Goal: Transaction & Acquisition: Purchase product/service

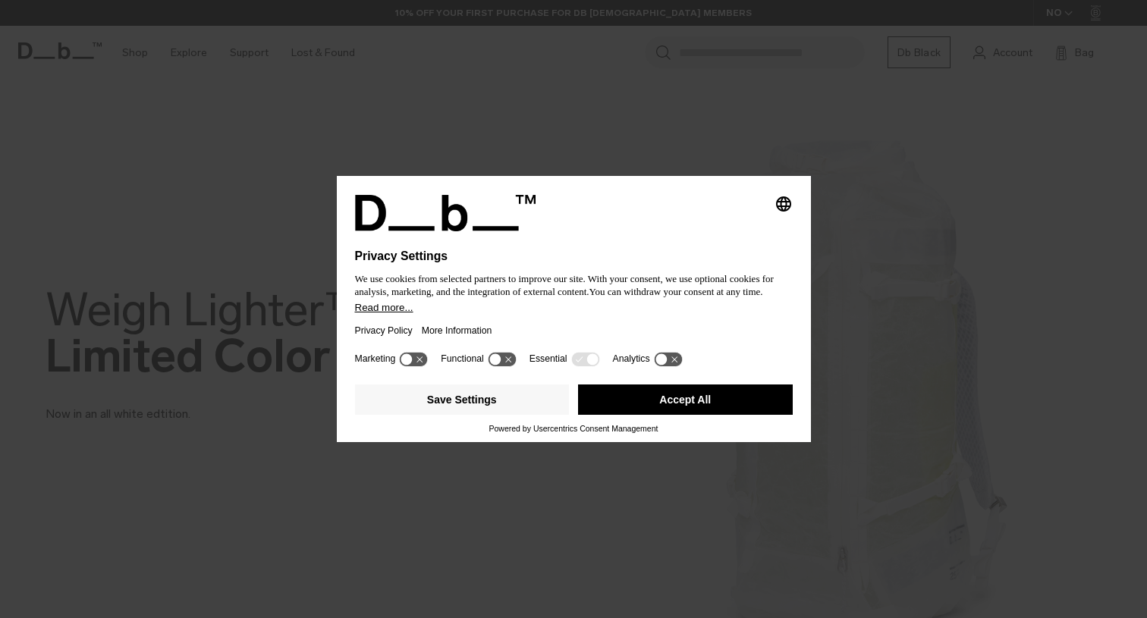
click at [696, 403] on button "Accept All" at bounding box center [685, 400] width 215 height 30
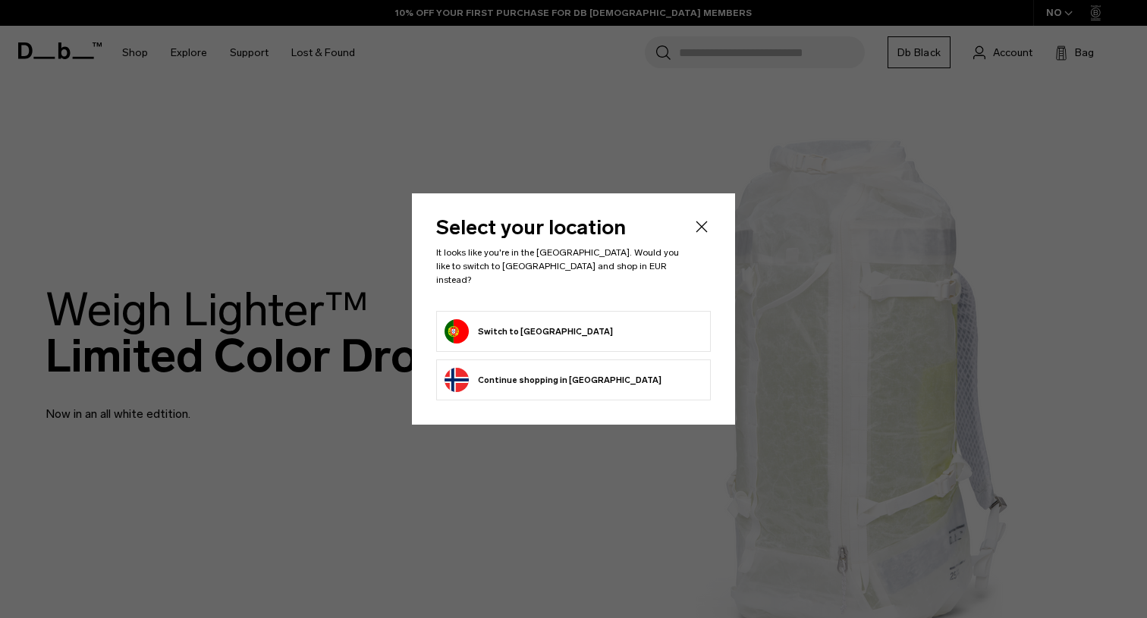
click at [541, 322] on button "Switch to [GEOGRAPHIC_DATA]" at bounding box center [528, 331] width 168 height 24
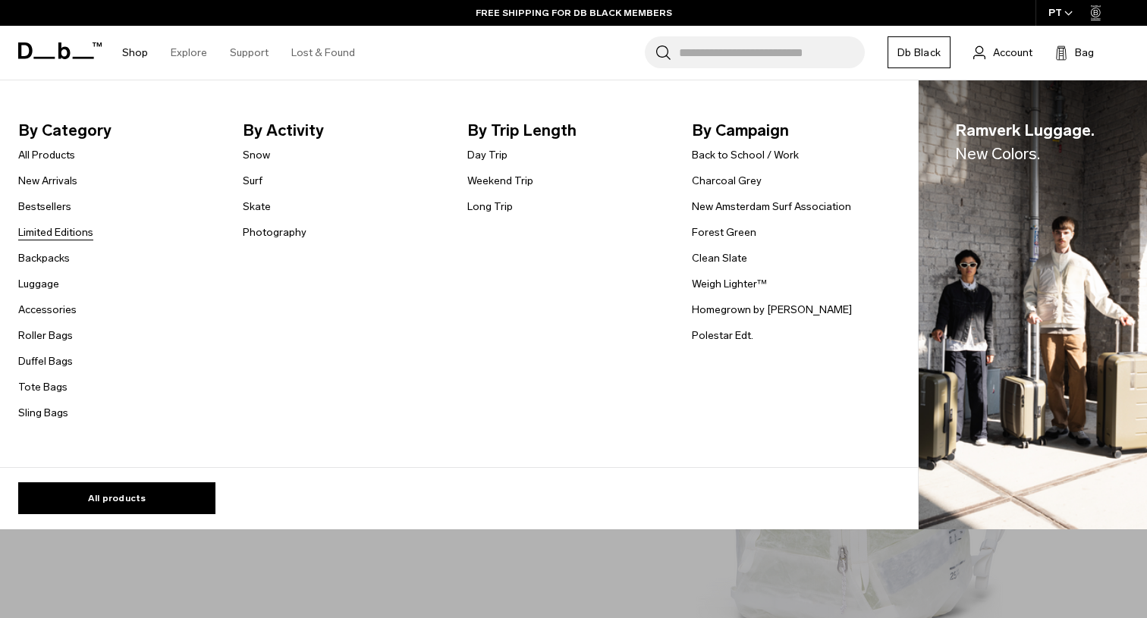
click at [61, 230] on link "Limited Editions" at bounding box center [55, 233] width 75 height 16
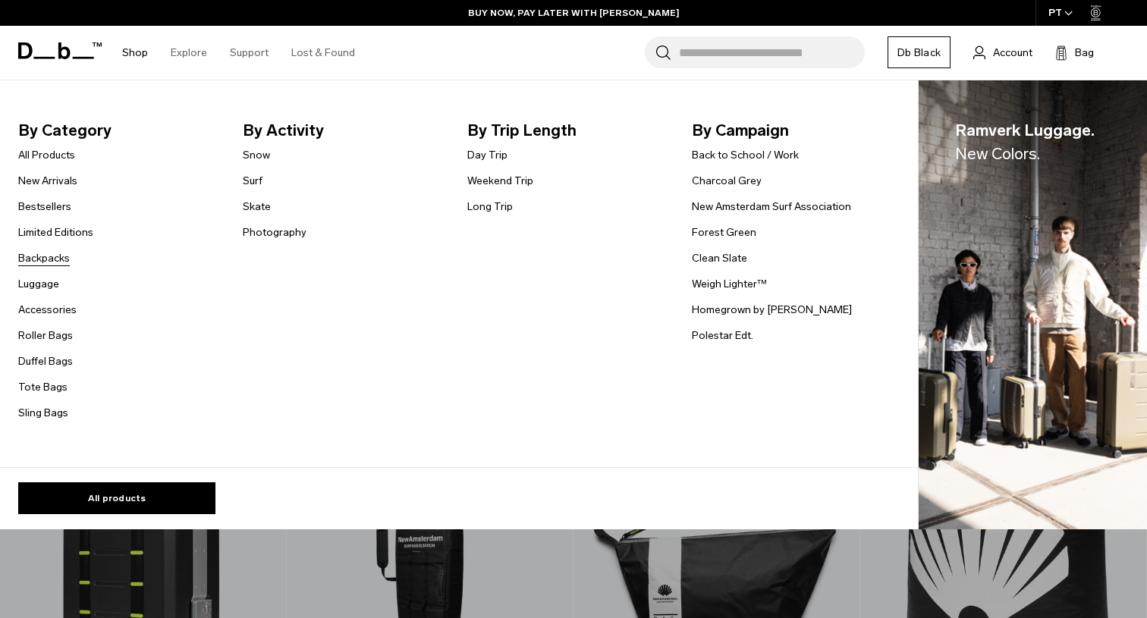
click at [42, 256] on link "Backpacks" at bounding box center [44, 258] width 52 height 16
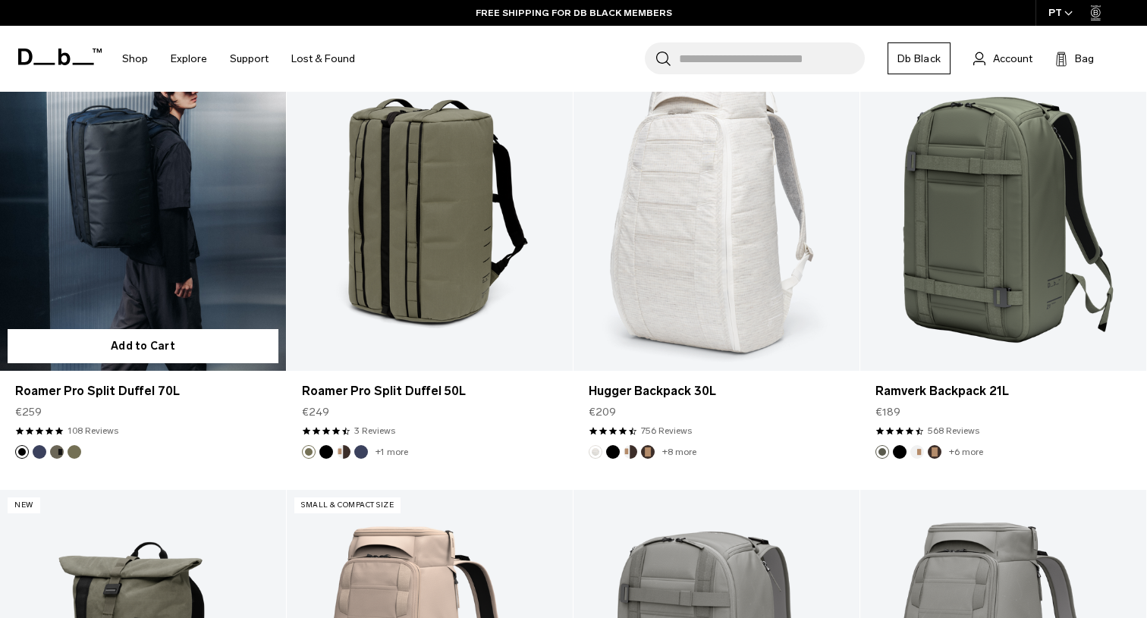
scroll to position [2514, 0]
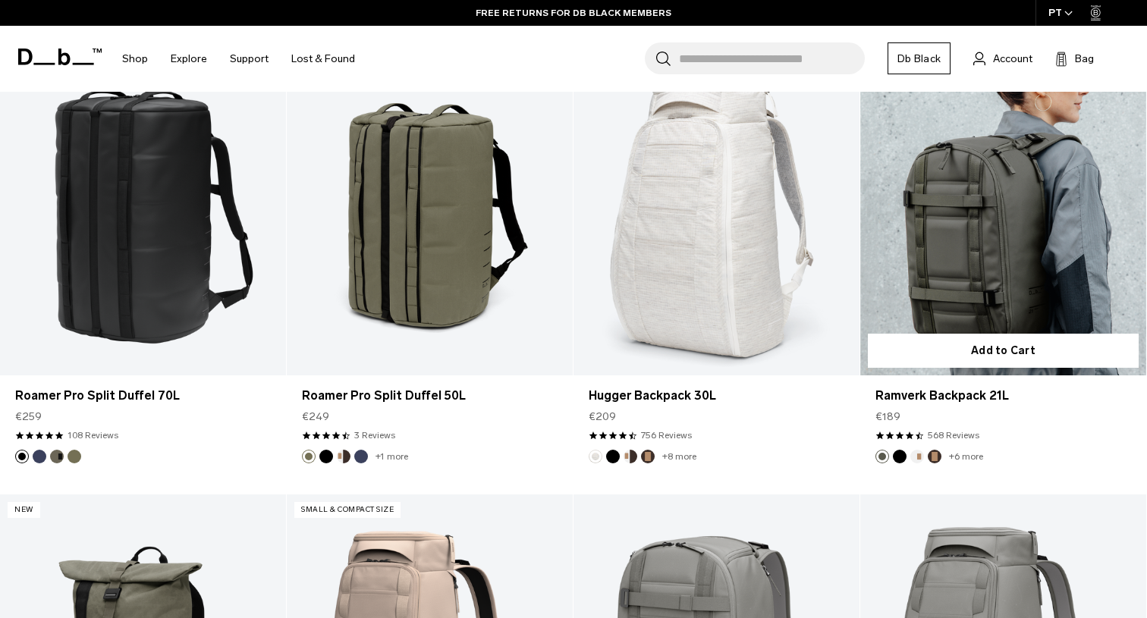
click at [918, 456] on button "Oatmilk" at bounding box center [917, 457] width 14 height 14
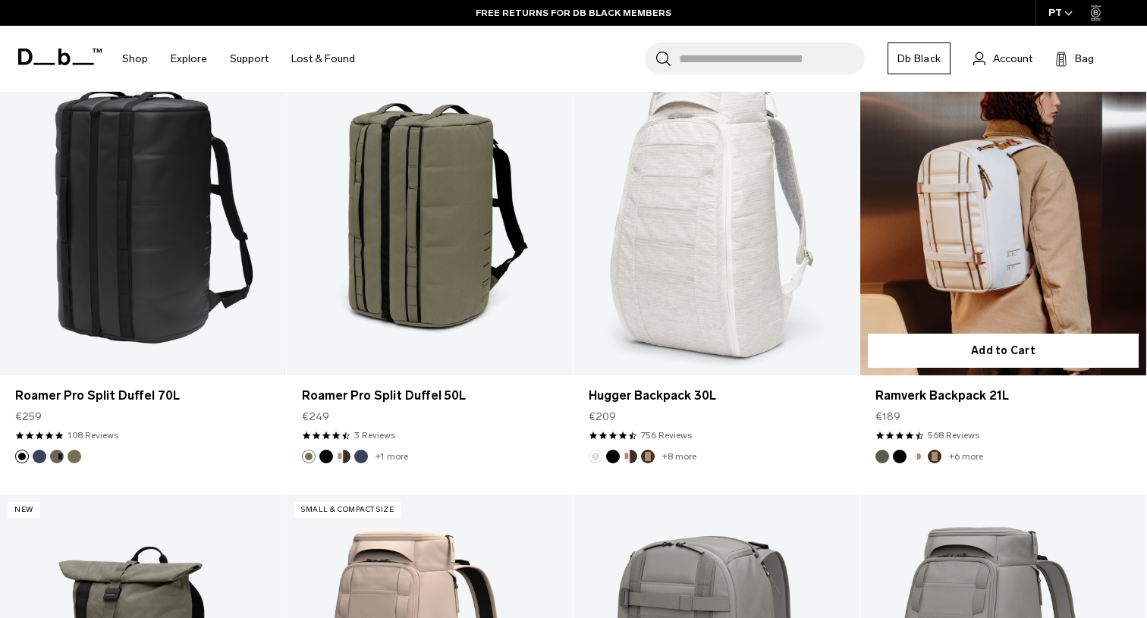
click at [932, 457] on button "Espresso" at bounding box center [935, 457] width 14 height 14
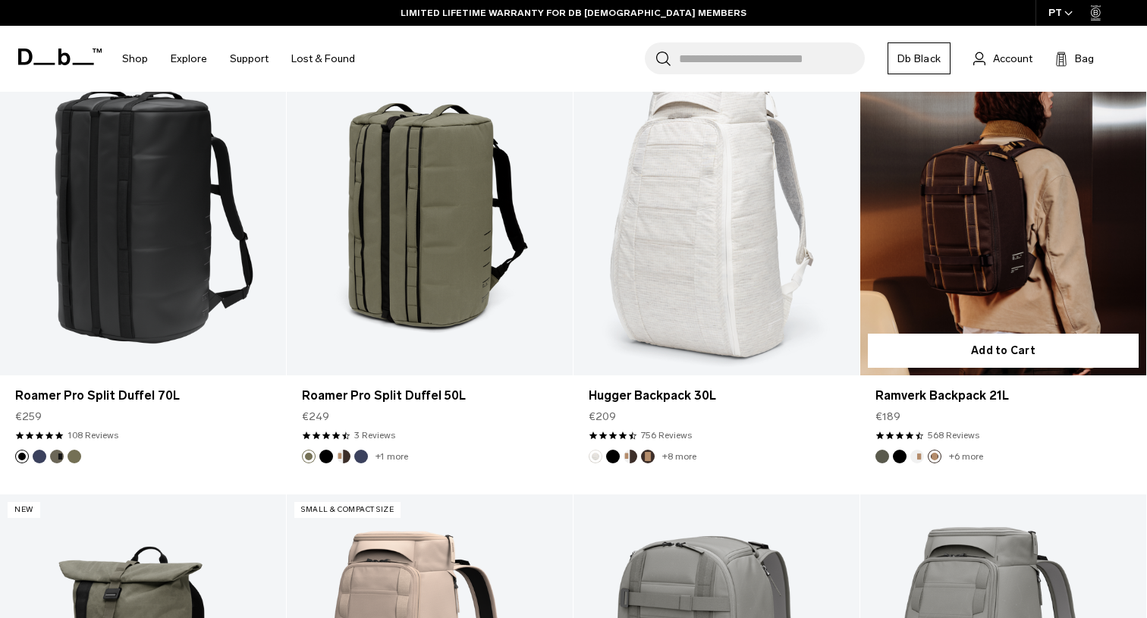
click at [922, 456] on button "Oatmilk" at bounding box center [917, 457] width 14 height 14
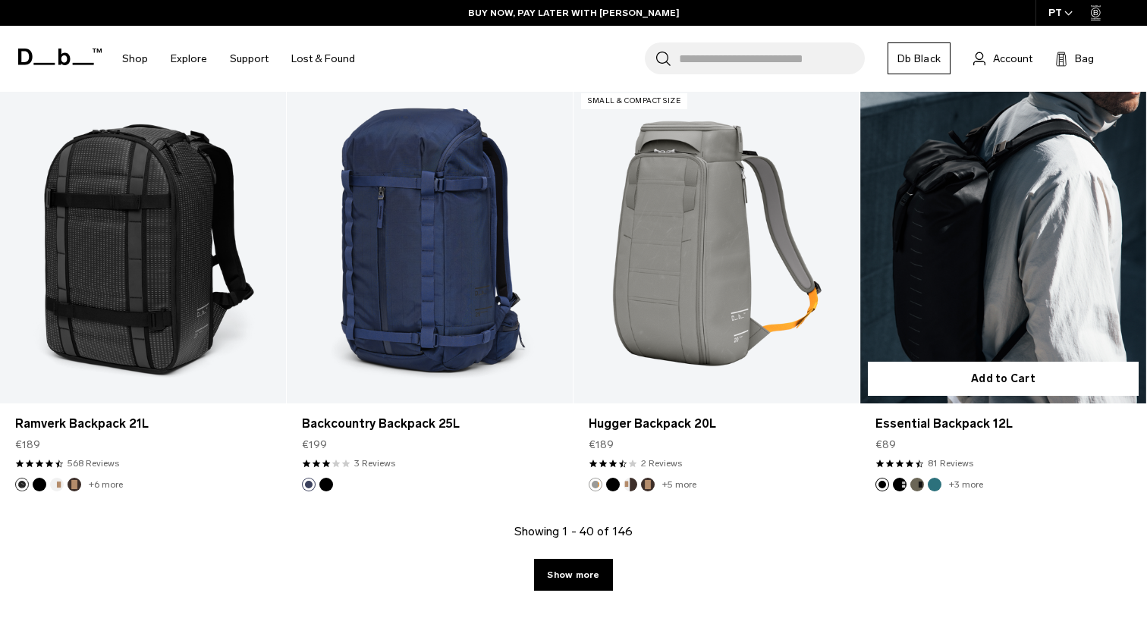
scroll to position [4229, 0]
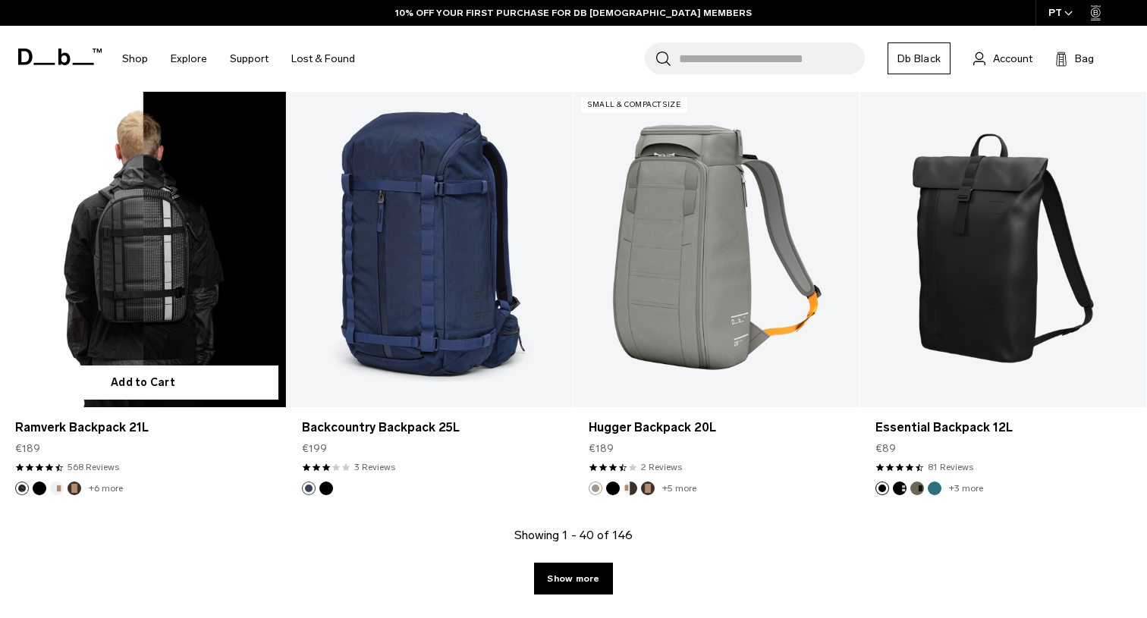
click at [145, 321] on link "Ramverk Backpack 21L" at bounding box center [143, 249] width 286 height 318
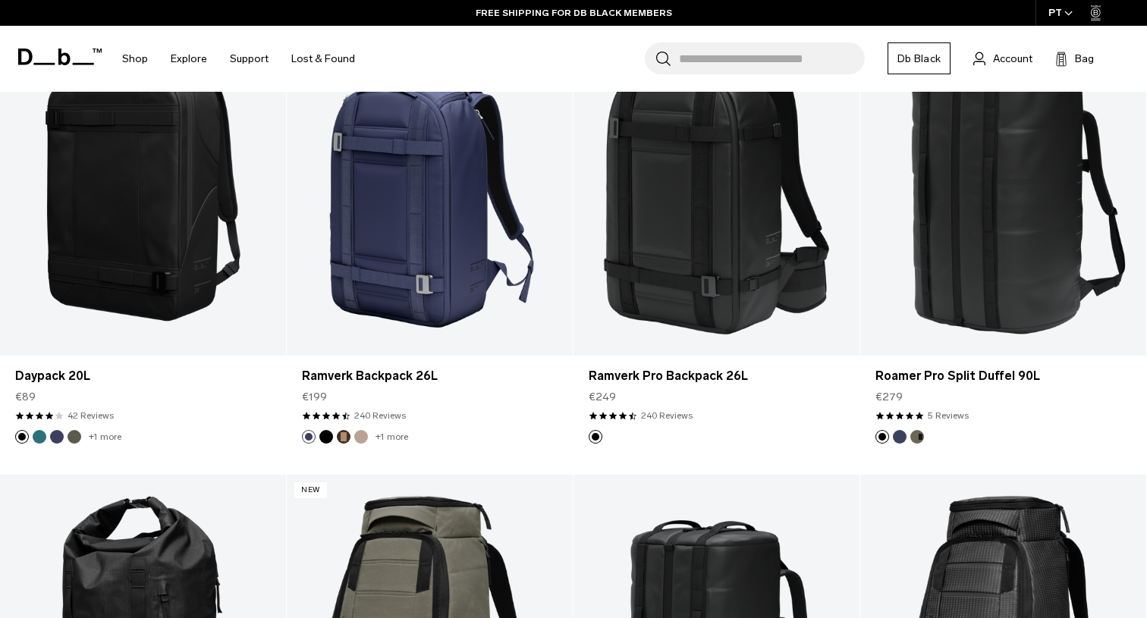
scroll to position [1669, 0]
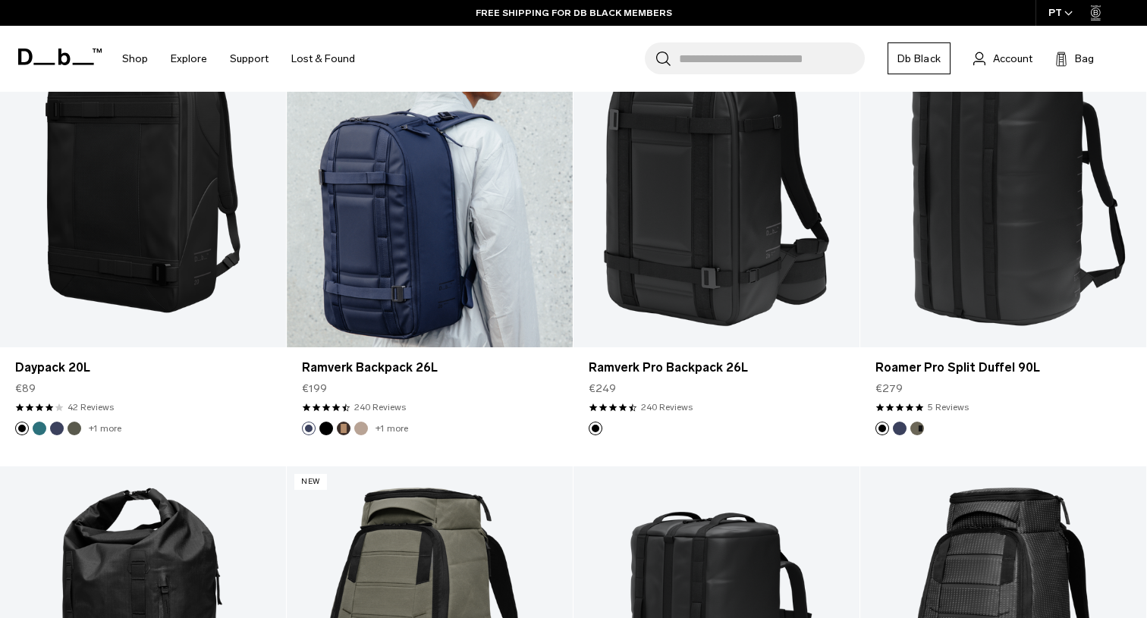
click at [426, 240] on link "Ramverk Backpack 26L" at bounding box center [430, 189] width 286 height 318
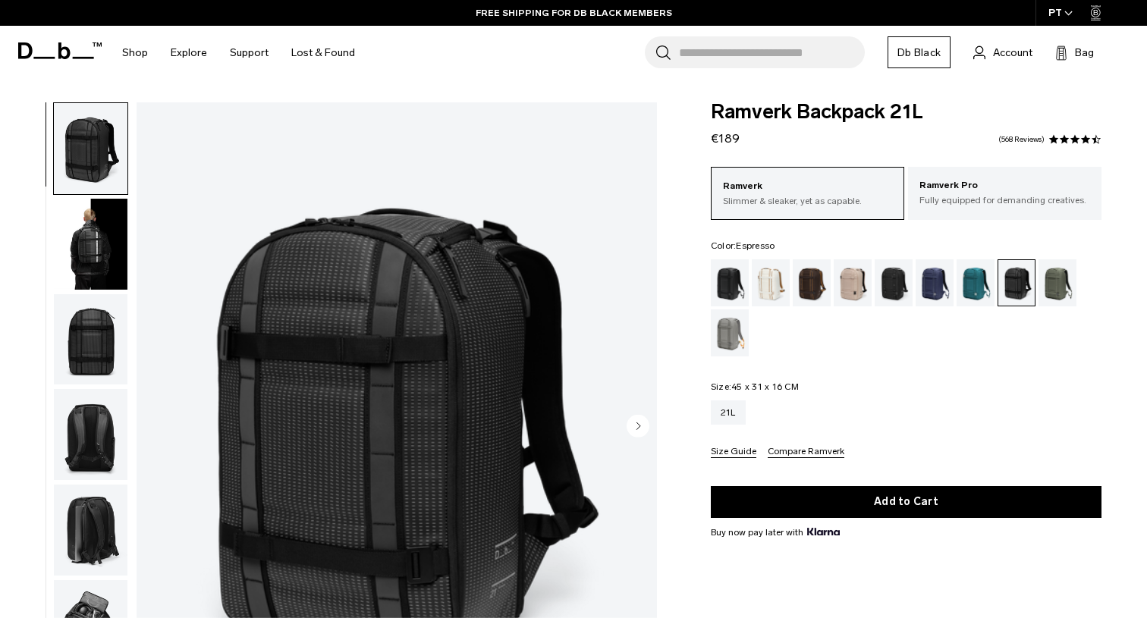
click at [796, 292] on div "Espresso" at bounding box center [812, 282] width 39 height 47
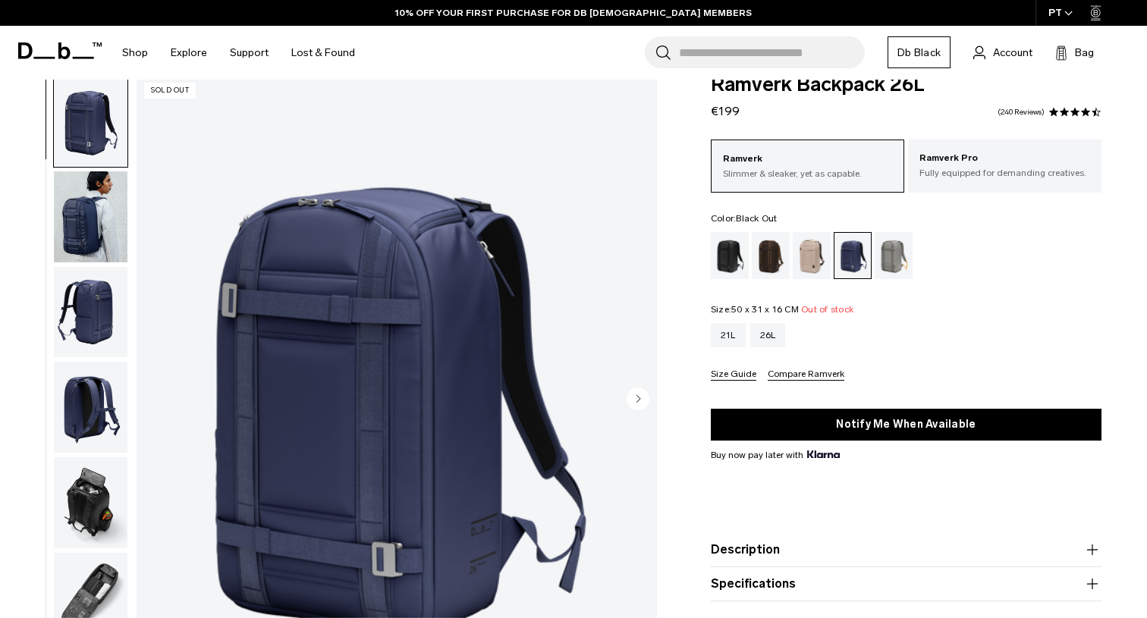
click at [727, 256] on div "Black Out" at bounding box center [730, 255] width 39 height 47
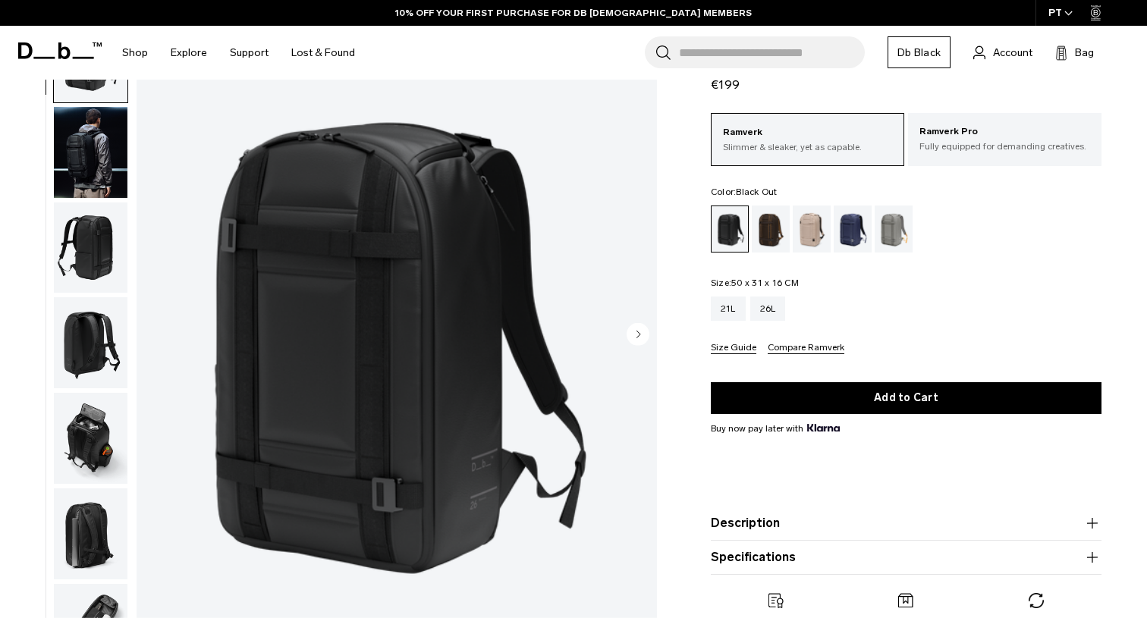
click at [91, 152] on img "button" at bounding box center [91, 152] width 74 height 91
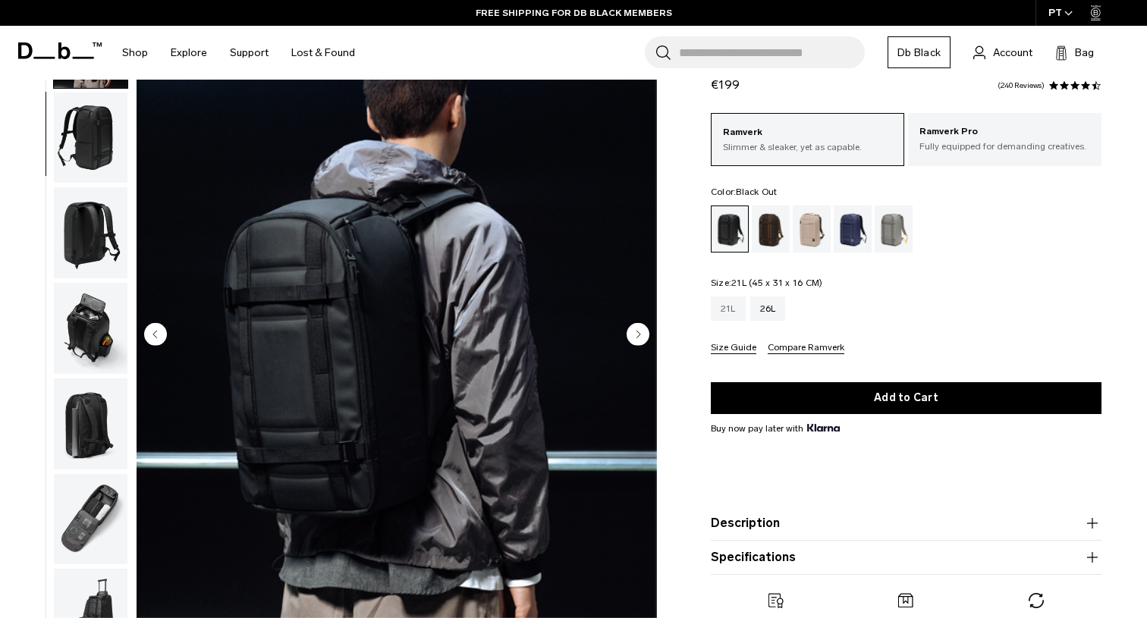
scroll to position [165, 0]
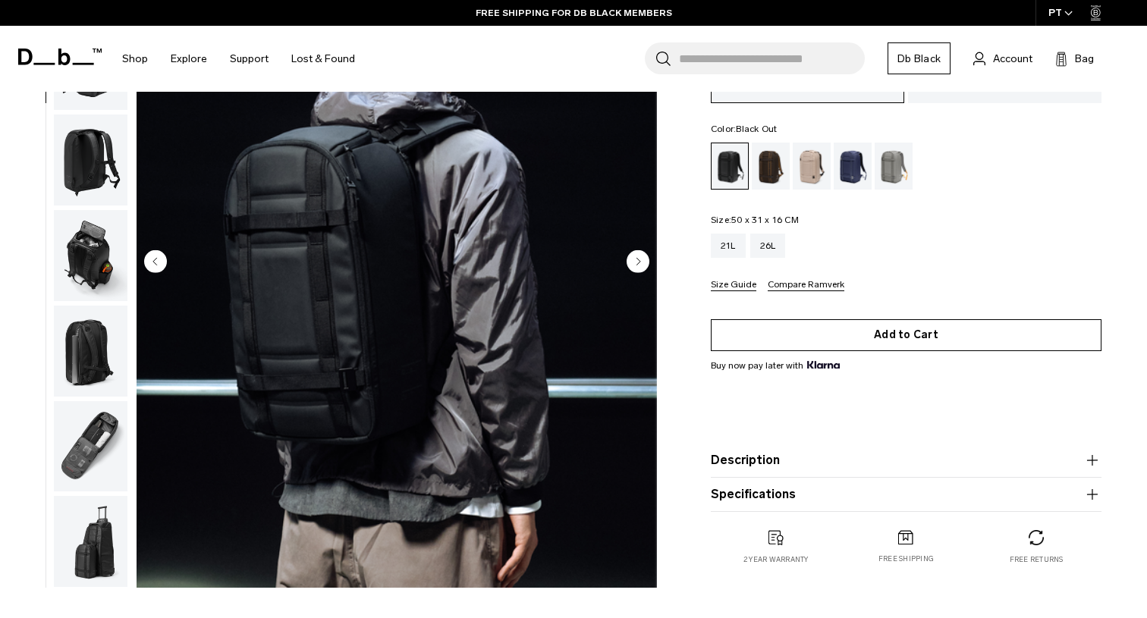
click at [874, 341] on button "Add to Cart" at bounding box center [906, 335] width 391 height 32
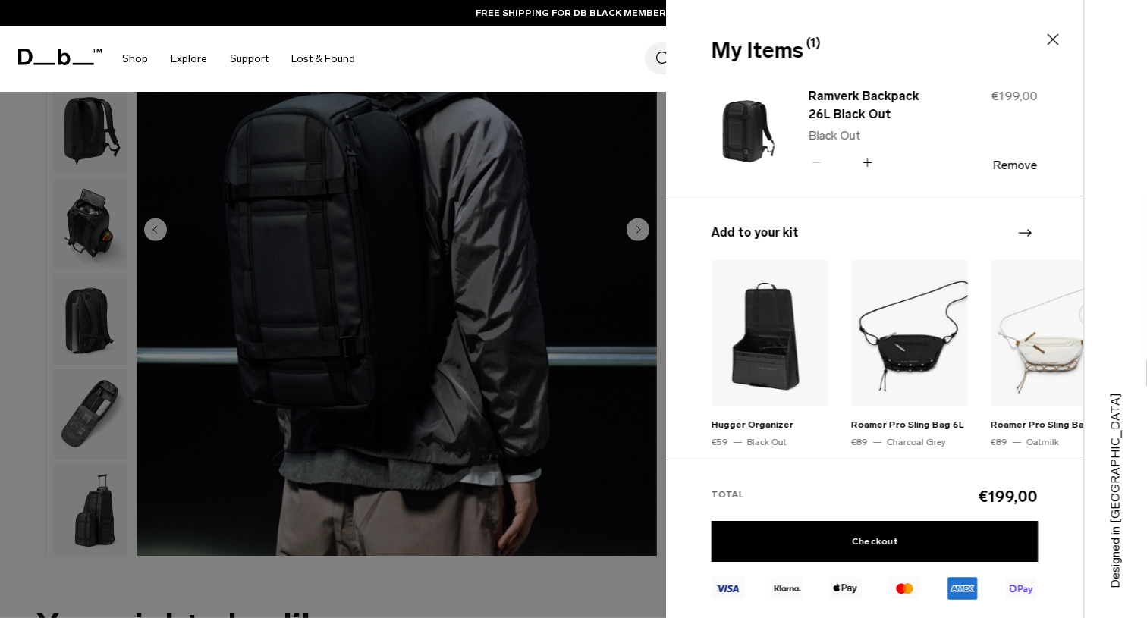
scroll to position [197, 0]
click at [907, 359] on img at bounding box center [909, 333] width 117 height 146
click at [1028, 234] on icon "Next slide" at bounding box center [1025, 233] width 18 height 18
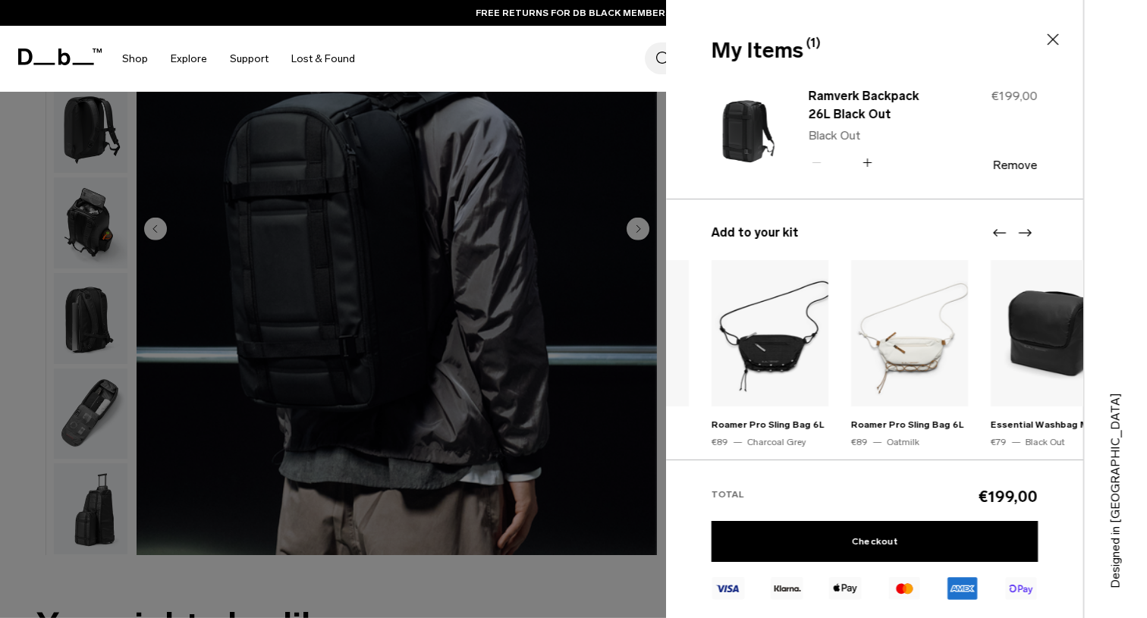
click at [1028, 234] on icon "Next slide" at bounding box center [1025, 233] width 18 height 18
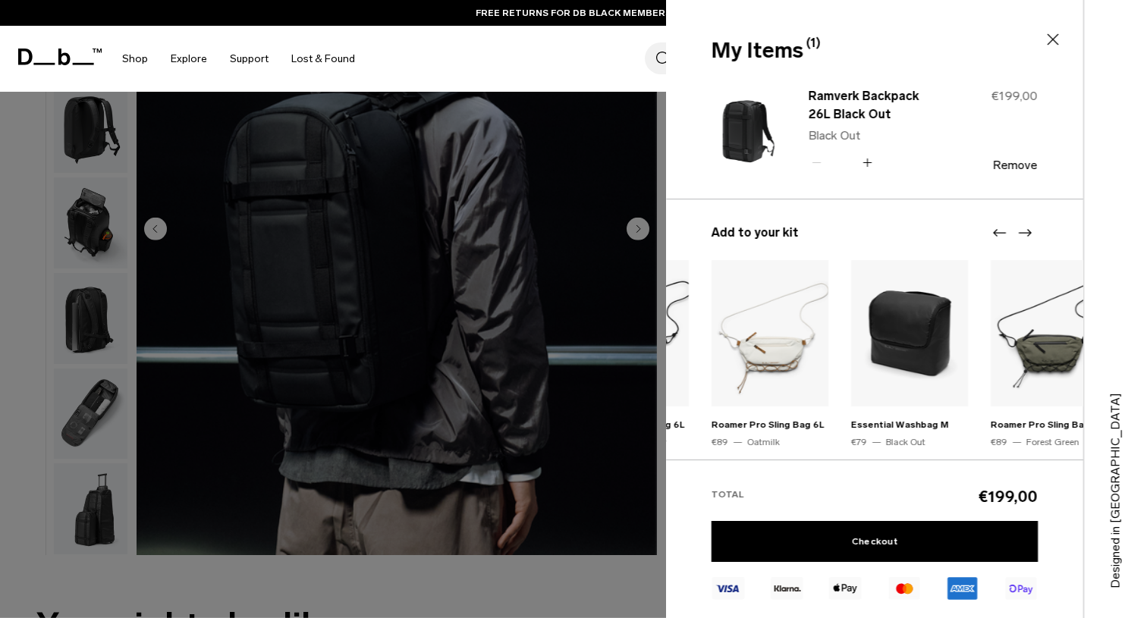
click at [1028, 234] on icon "Next slide" at bounding box center [1025, 233] width 18 height 18
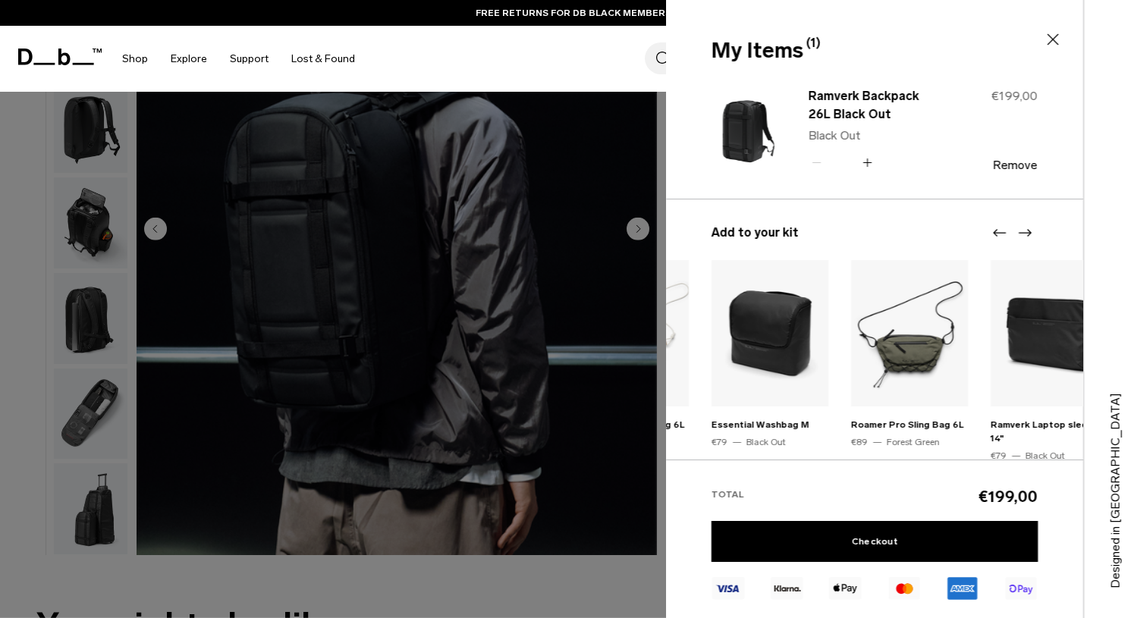
click at [1028, 234] on icon "Next slide" at bounding box center [1025, 233] width 18 height 18
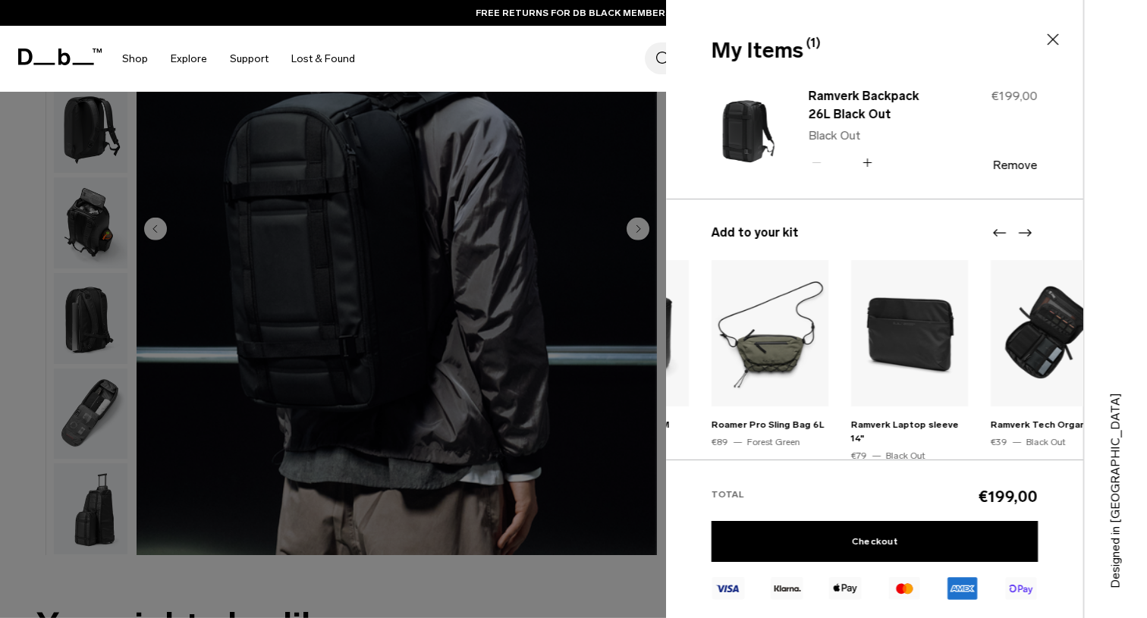
click at [1028, 234] on icon "Next slide" at bounding box center [1025, 233] width 18 height 18
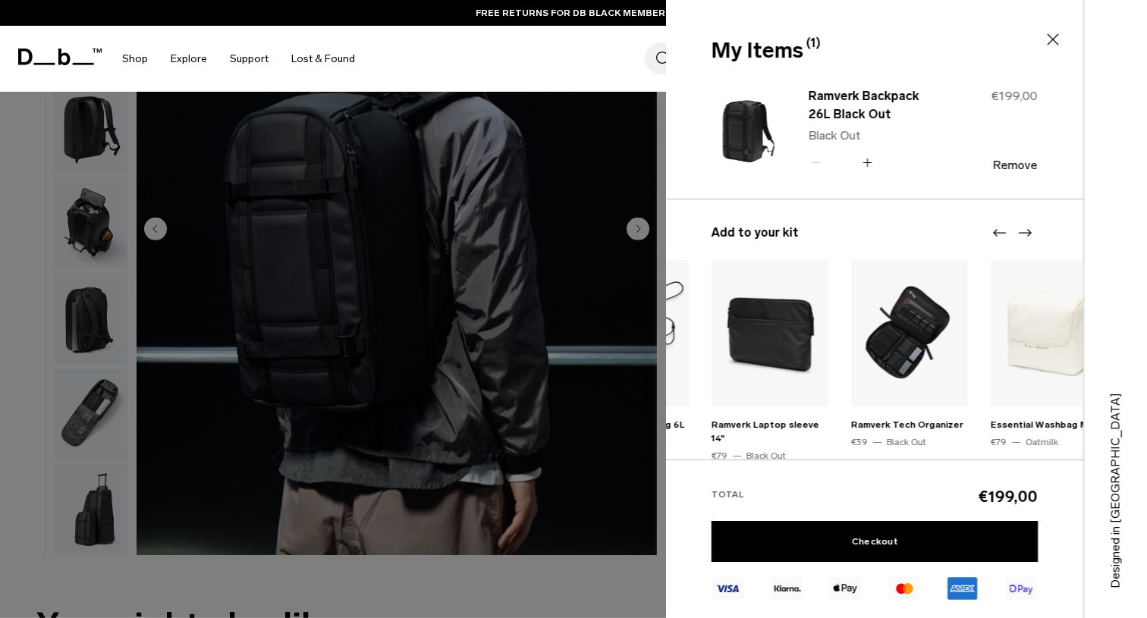
click at [1028, 234] on icon "Next slide" at bounding box center [1025, 233] width 18 height 18
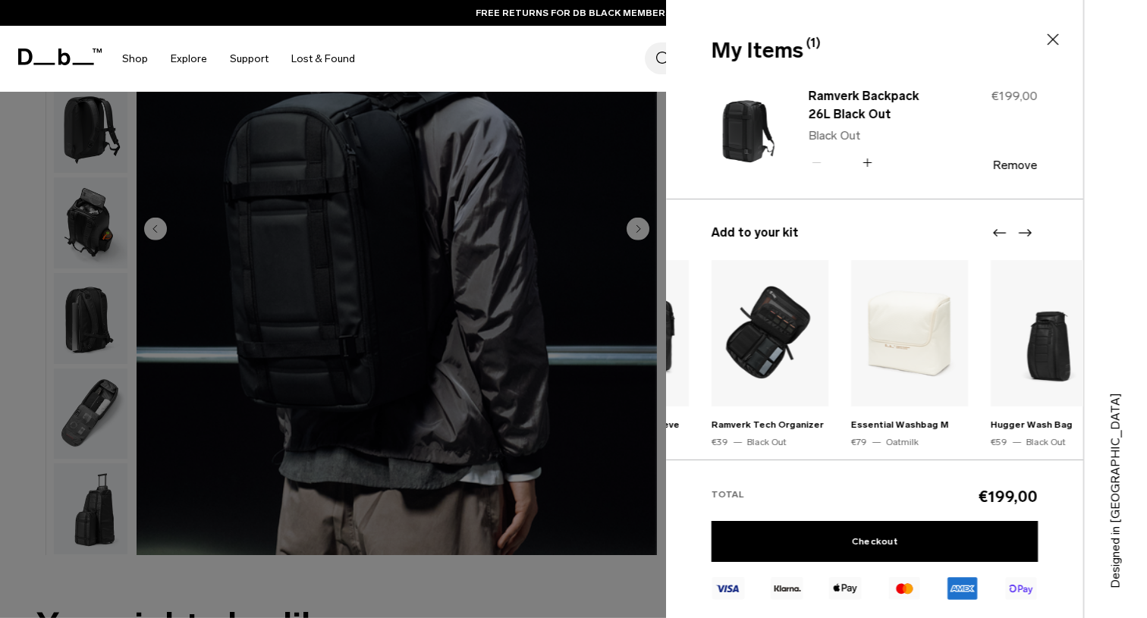
click at [1028, 234] on icon "Next slide" at bounding box center [1025, 233] width 18 height 18
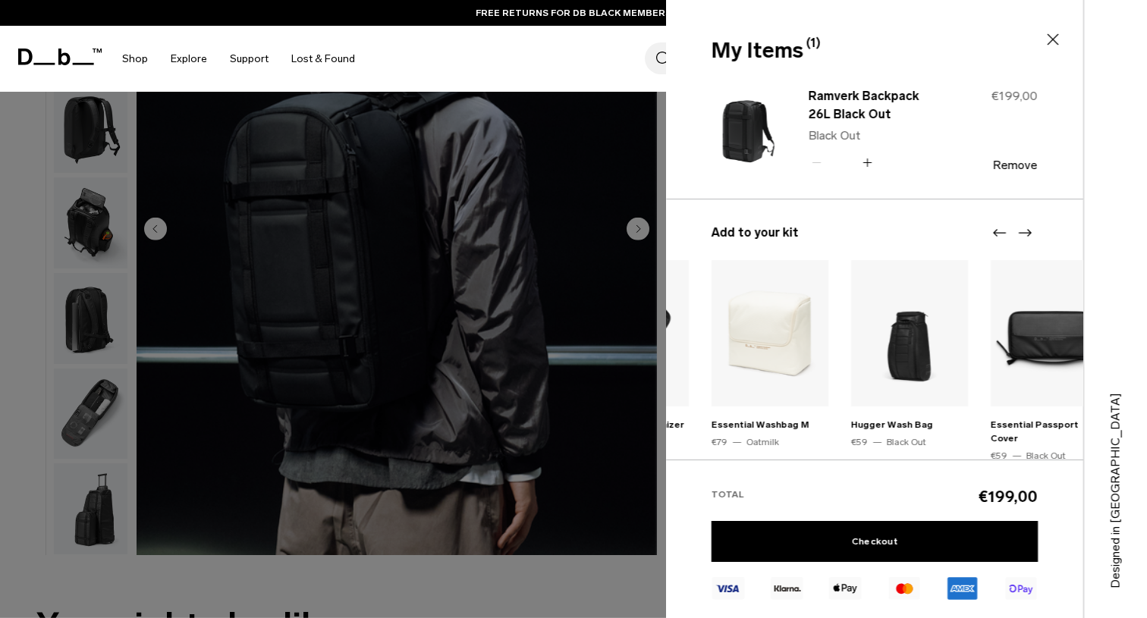
click at [1054, 48] on icon at bounding box center [1053, 39] width 18 height 18
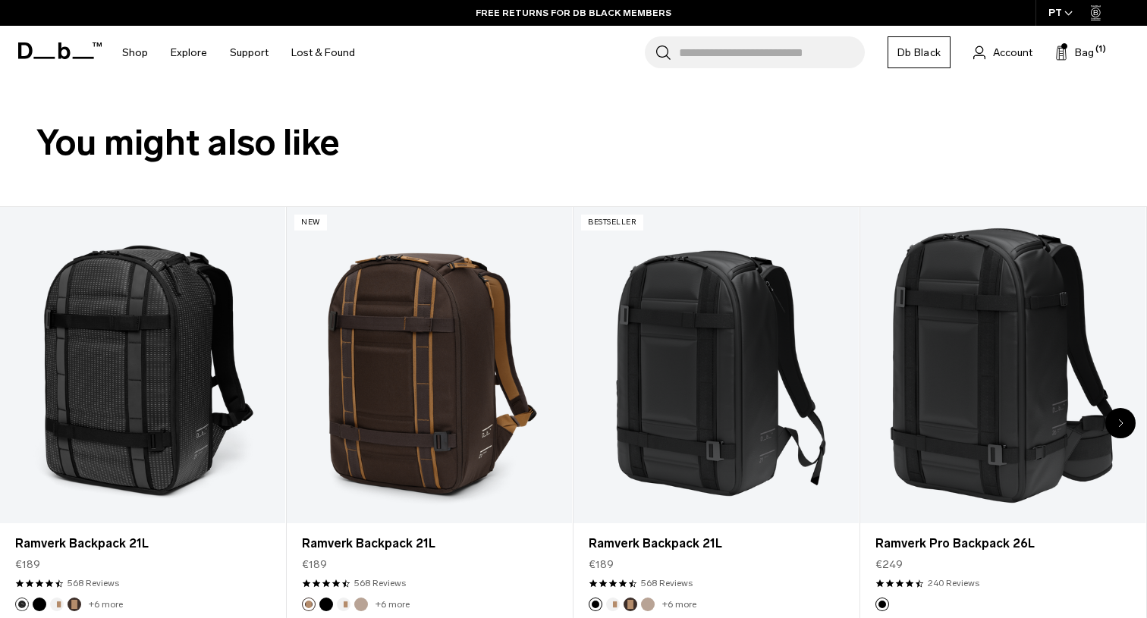
scroll to position [469, 0]
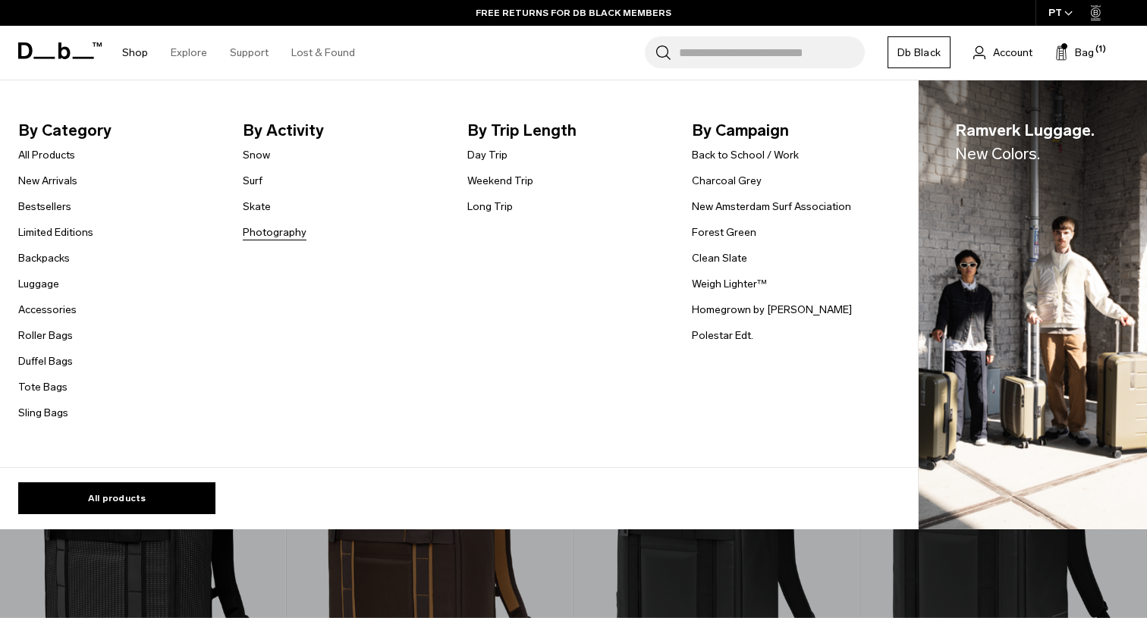
click at [256, 235] on link "Photography" at bounding box center [275, 233] width 64 height 16
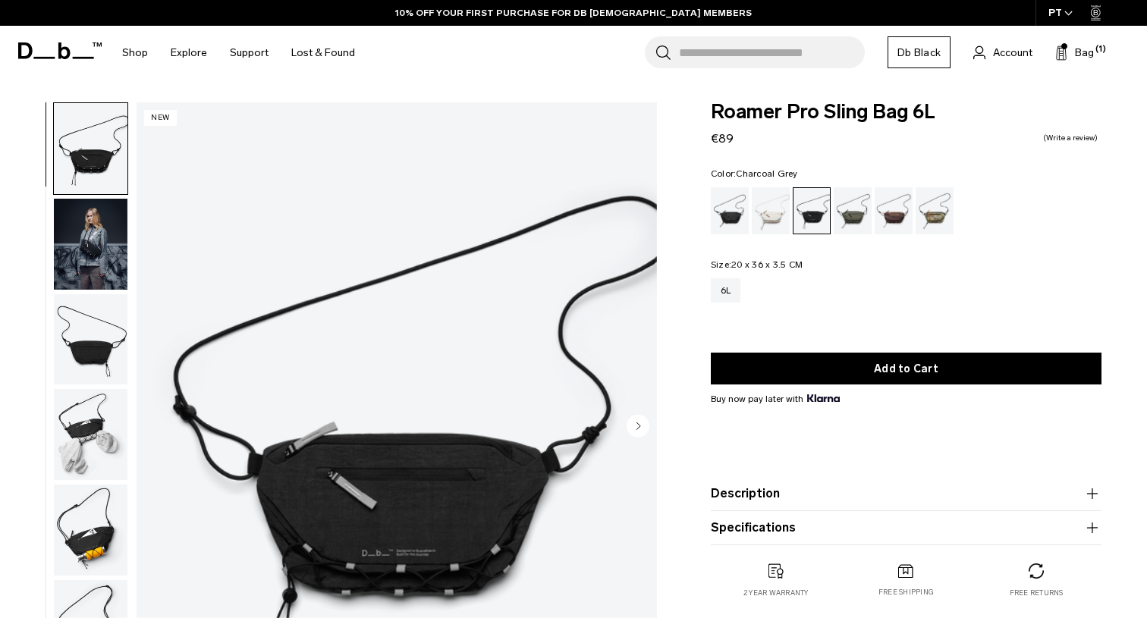
click at [118, 237] on img "button" at bounding box center [91, 244] width 74 height 91
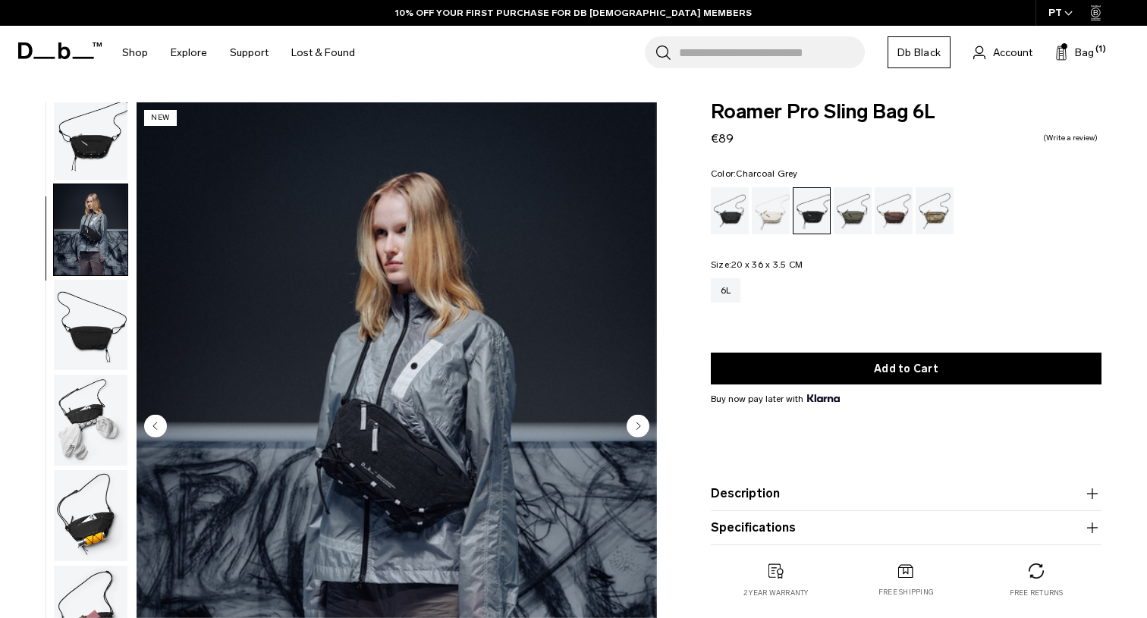
click at [92, 294] on img "button" at bounding box center [91, 325] width 74 height 91
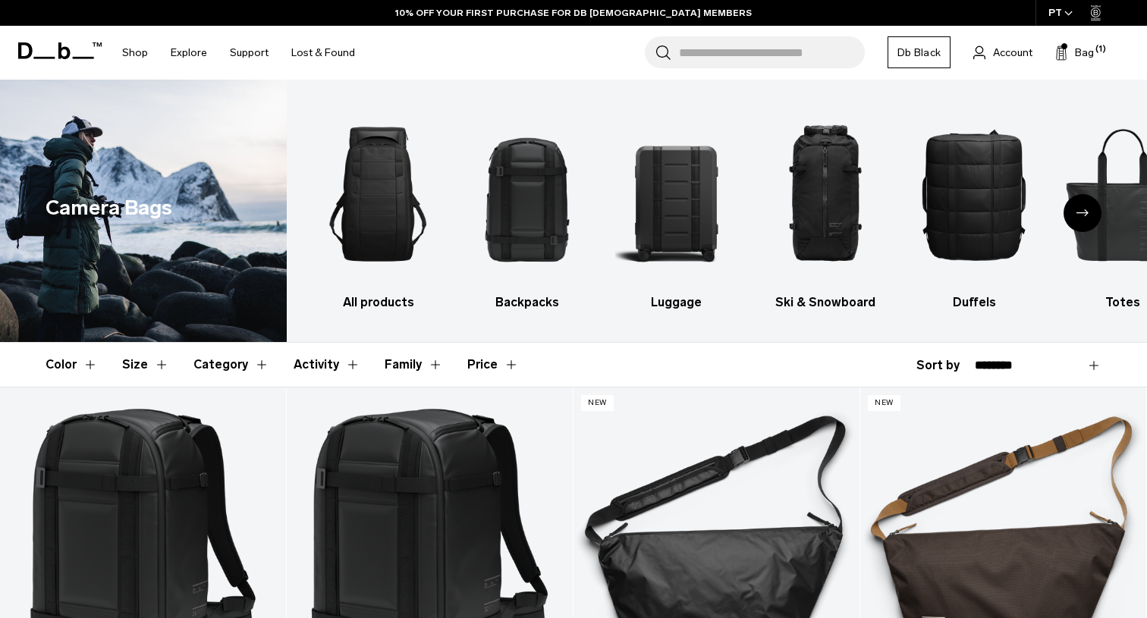
click at [610, 272] on ul "All products Backpacks Luggage Ski & Snowboard Duffels Totes Slings Surf Skate …" at bounding box center [732, 206] width 830 height 209
click at [979, 186] on img "5 / 10" at bounding box center [973, 194] width 122 height 184
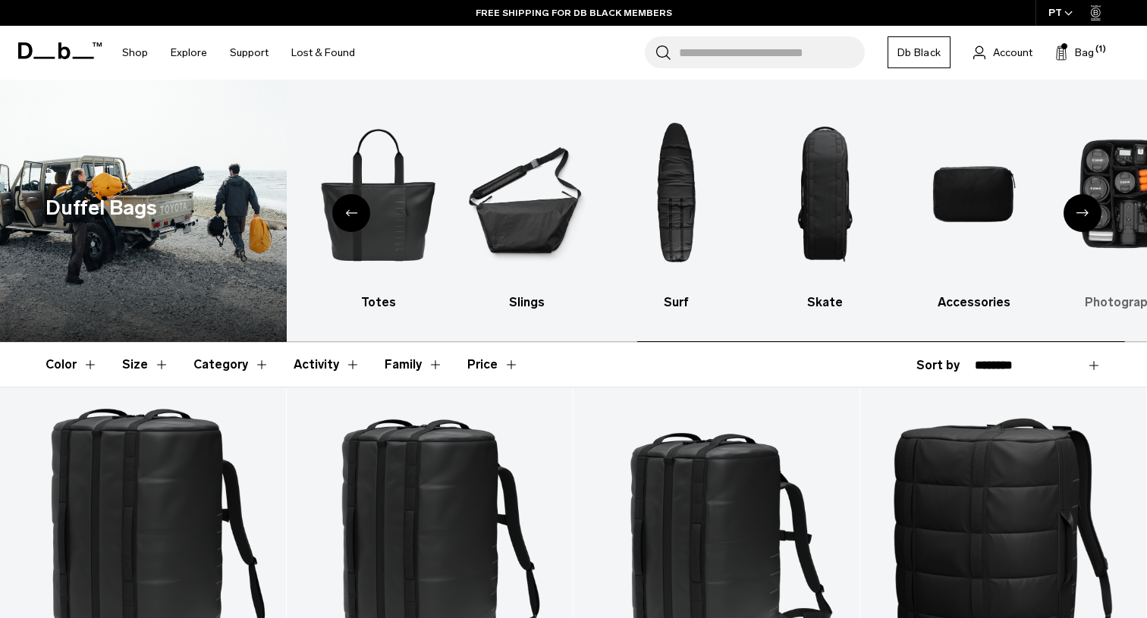
click at [1115, 155] on img "10 / 10" at bounding box center [1123, 194] width 122 height 184
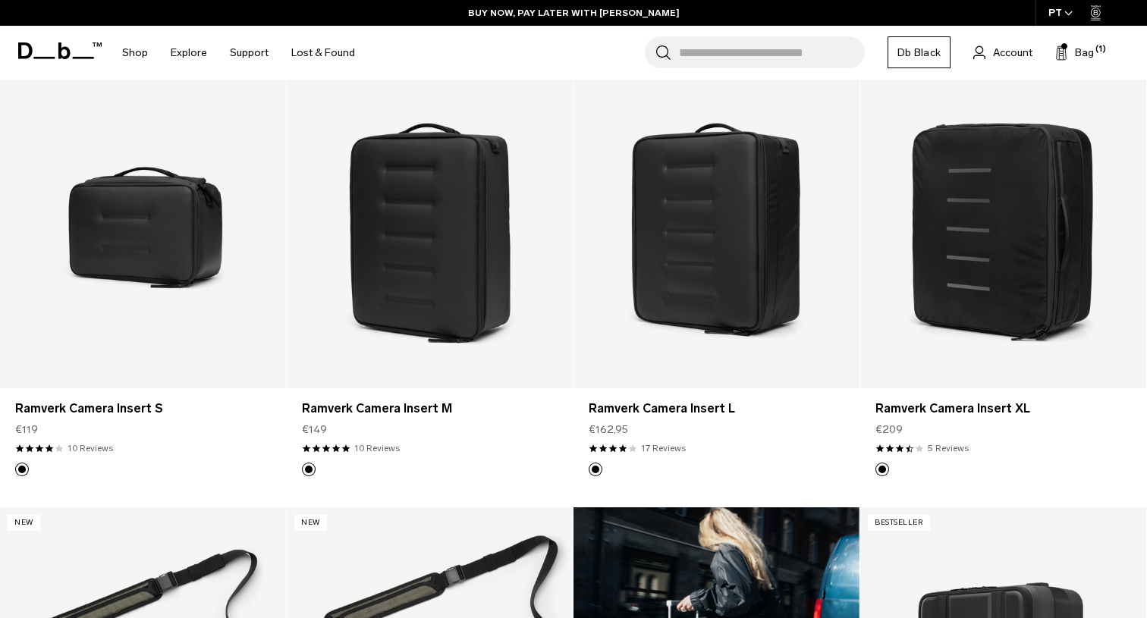
scroll to position [751, 0]
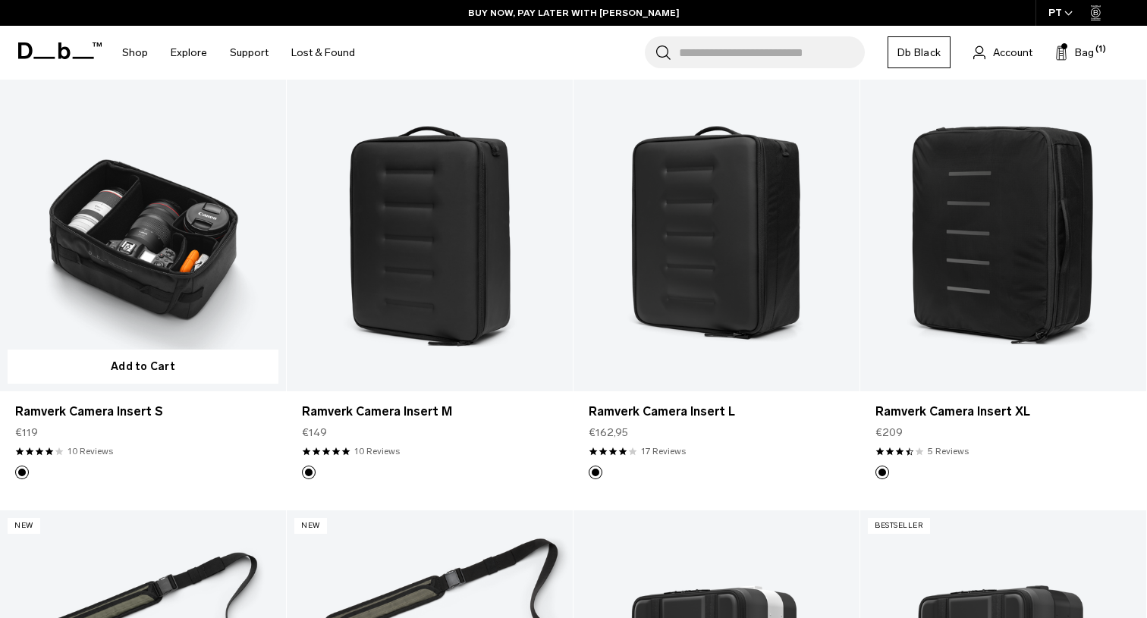
click at [181, 256] on link "Ramverk Camera Insert S" at bounding box center [143, 233] width 286 height 318
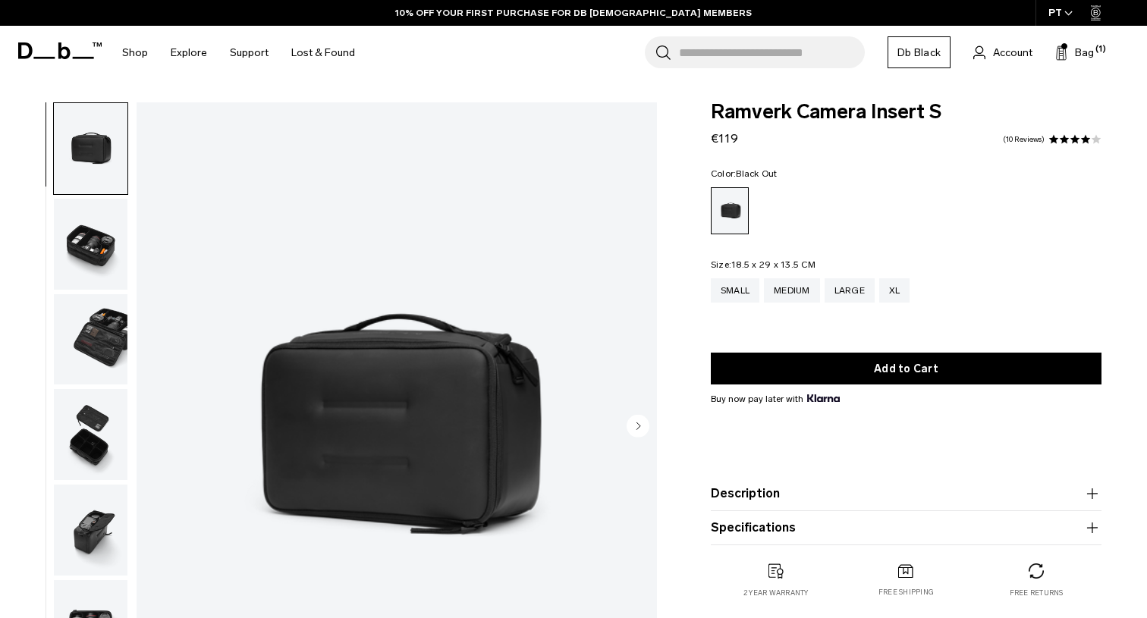
click at [85, 256] on img "button" at bounding box center [91, 244] width 74 height 91
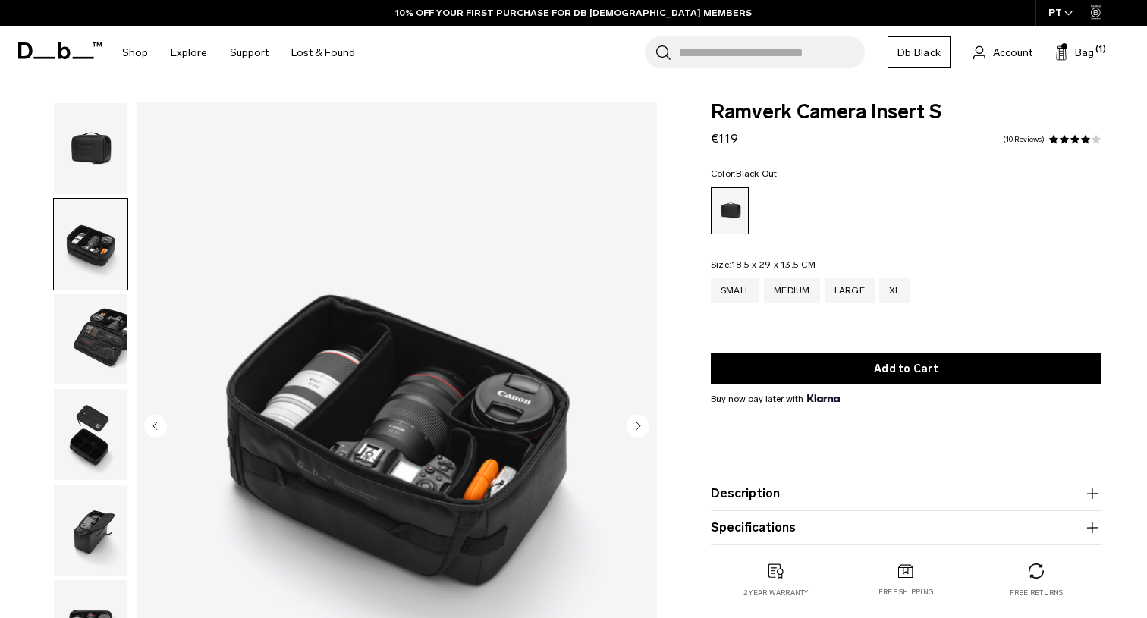
scroll to position [23, 0]
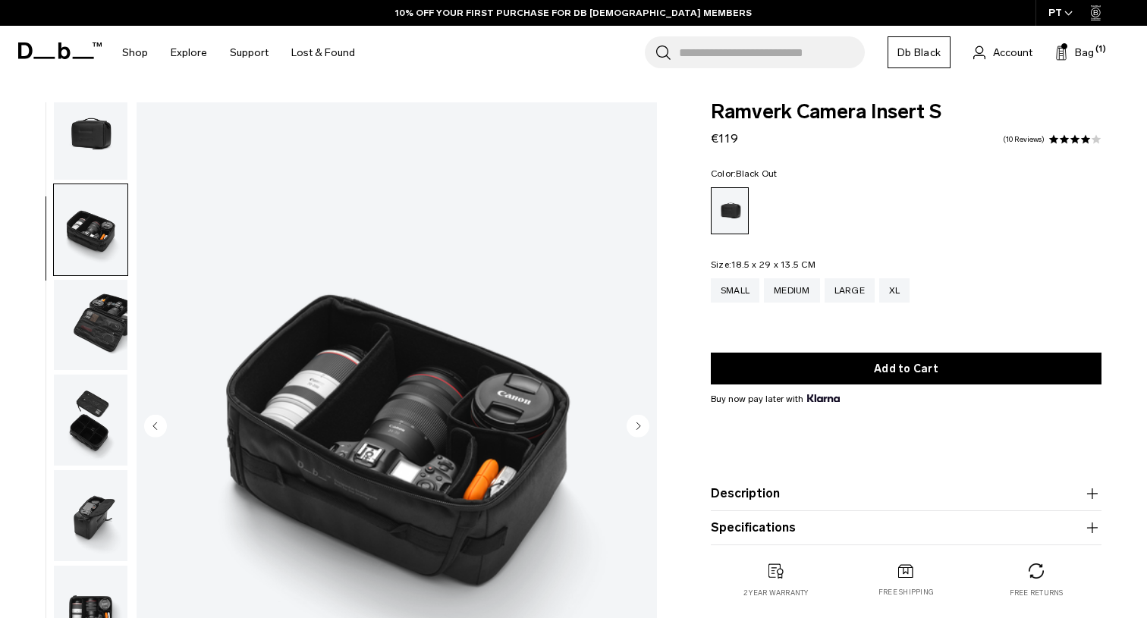
click at [85, 313] on img "button" at bounding box center [91, 325] width 74 height 91
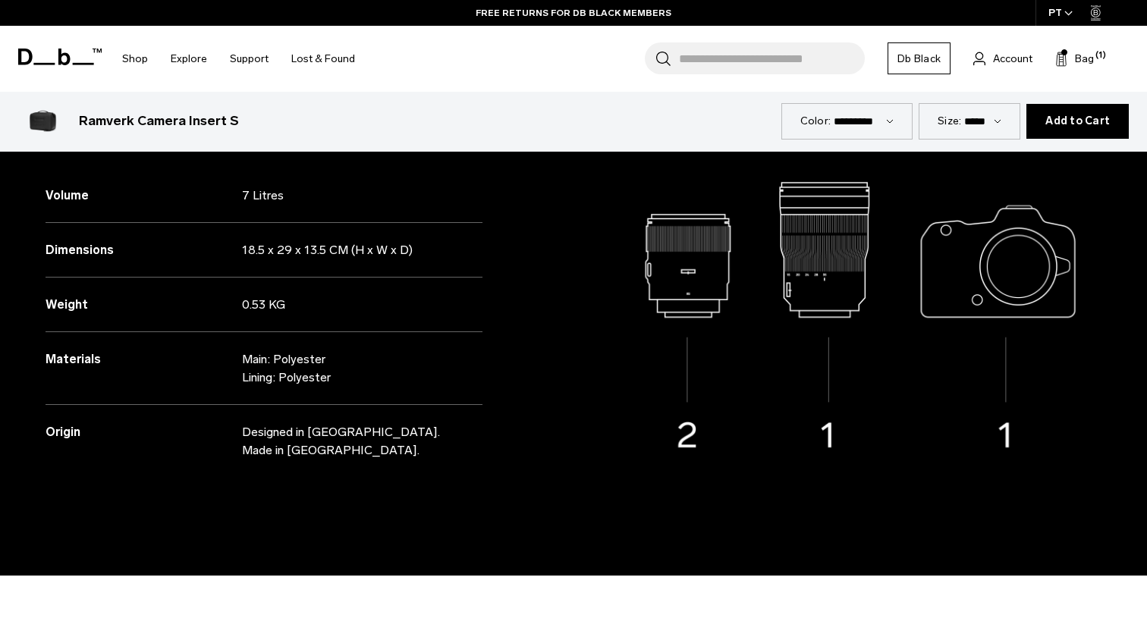
scroll to position [1308, 0]
